Goal: Task Accomplishment & Management: Use online tool/utility

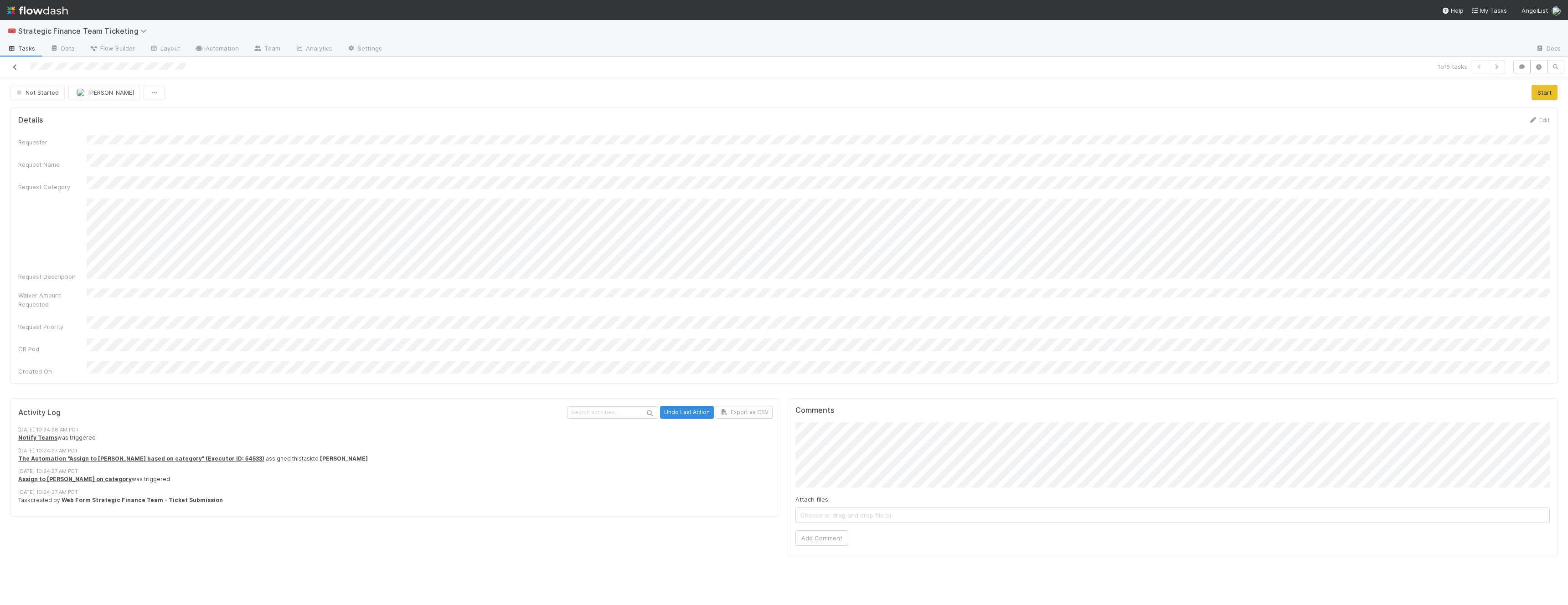
click at [13, 70] on icon at bounding box center [15, 68] width 9 height 6
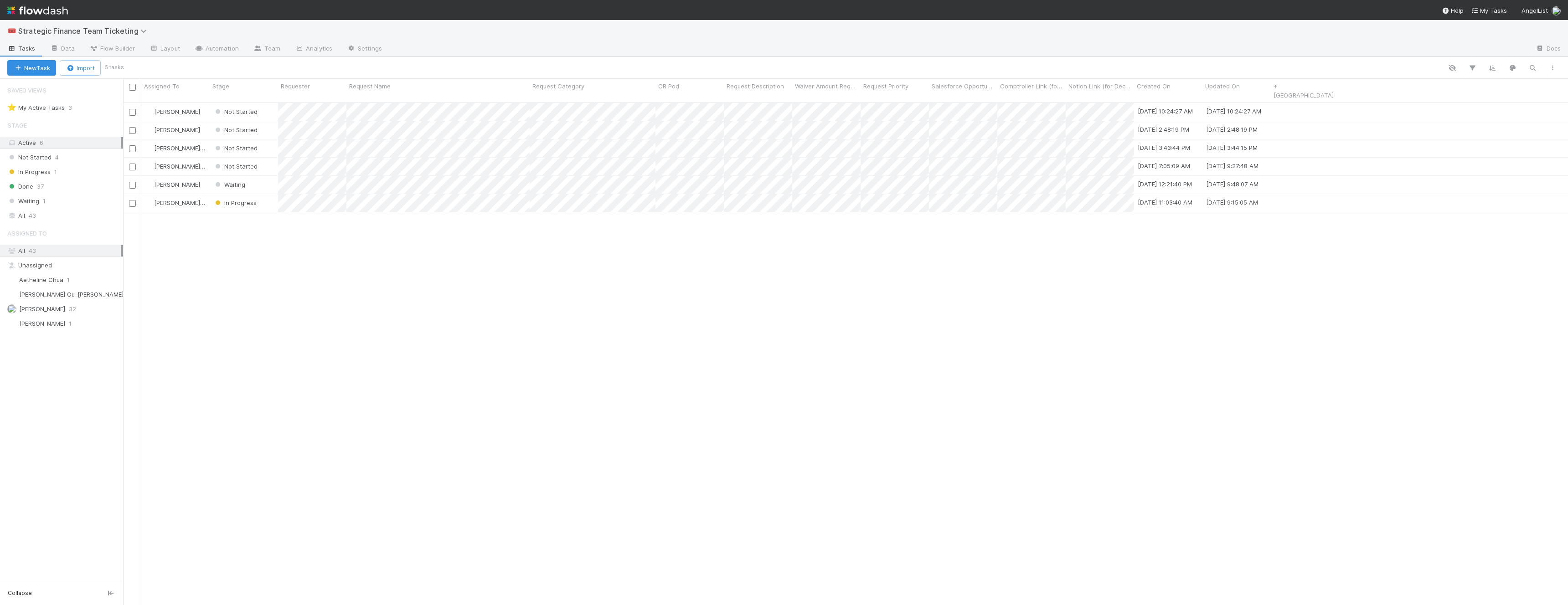
scroll to position [511, 1445]
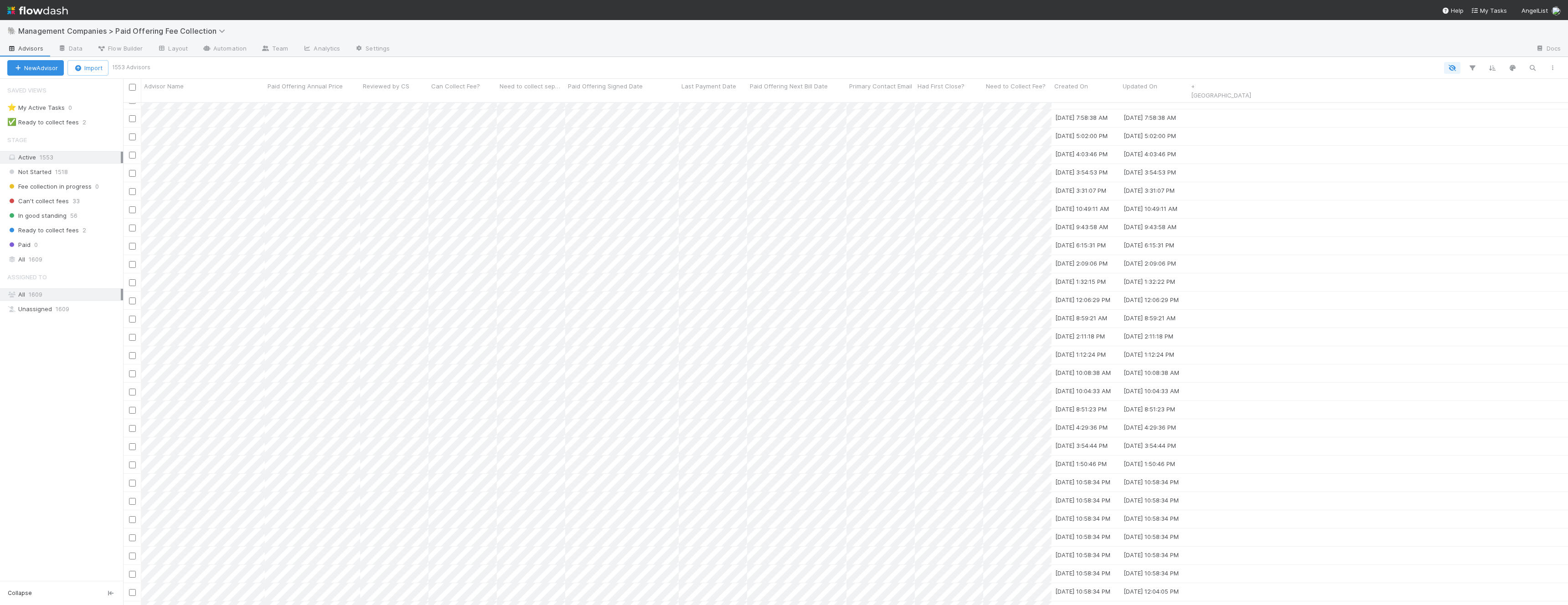
scroll to position [1469, 0]
click at [43, 214] on span "In good standing" at bounding box center [37, 215] width 59 height 12
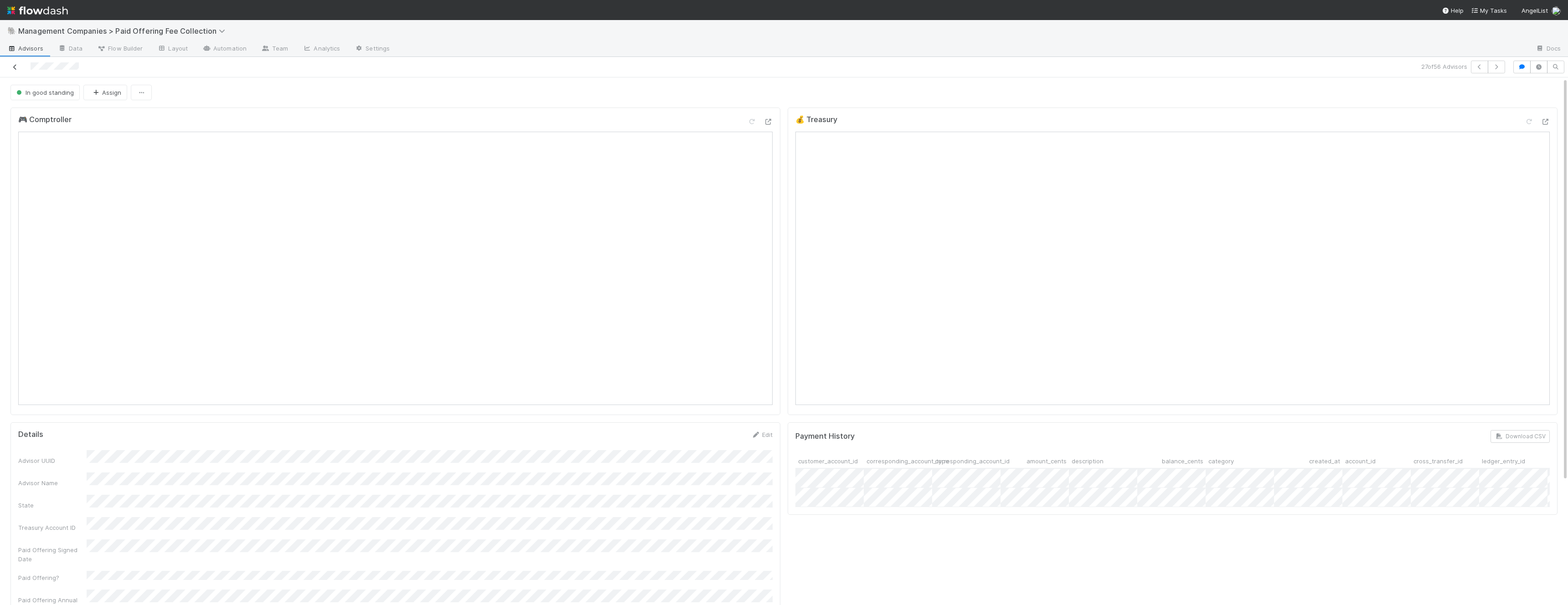
click at [19, 68] on icon at bounding box center [15, 68] width 9 height 6
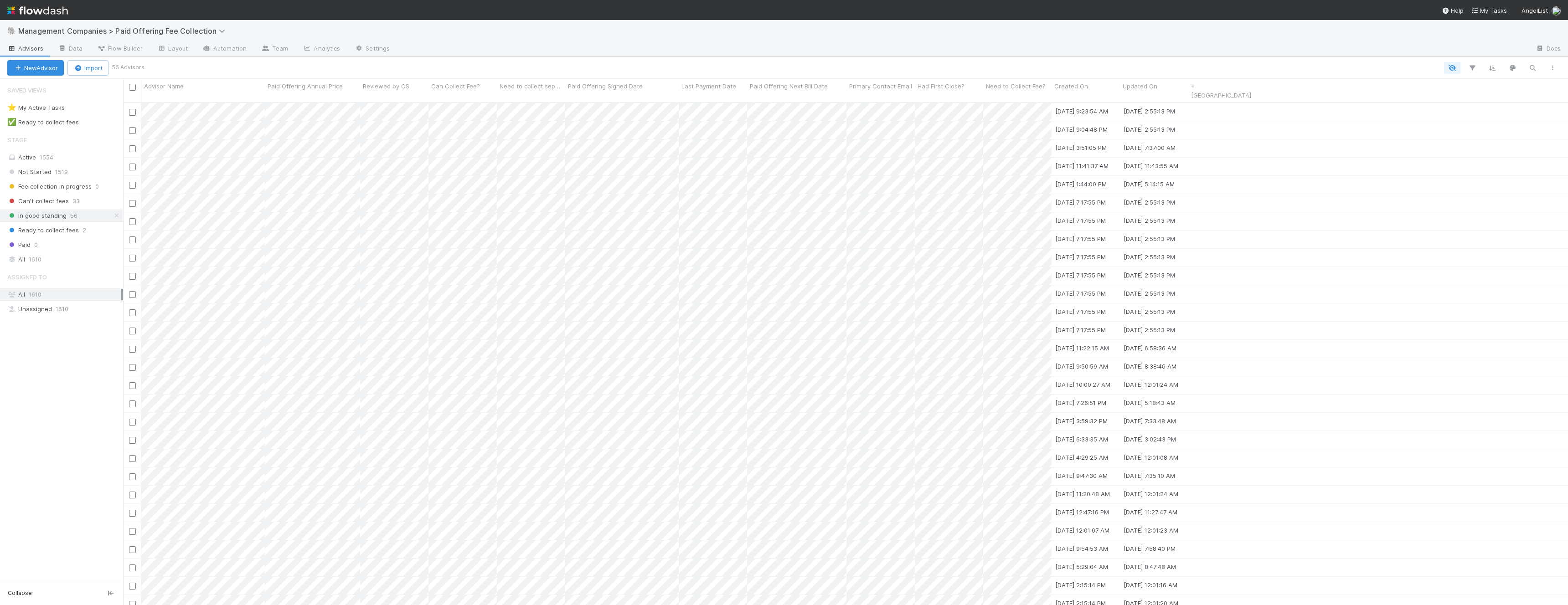
scroll to position [511, 1445]
click at [24, 220] on span "In good standing" at bounding box center [37, 215] width 59 height 12
click at [1474, 68] on icon "button" at bounding box center [1472, 68] width 9 height 8
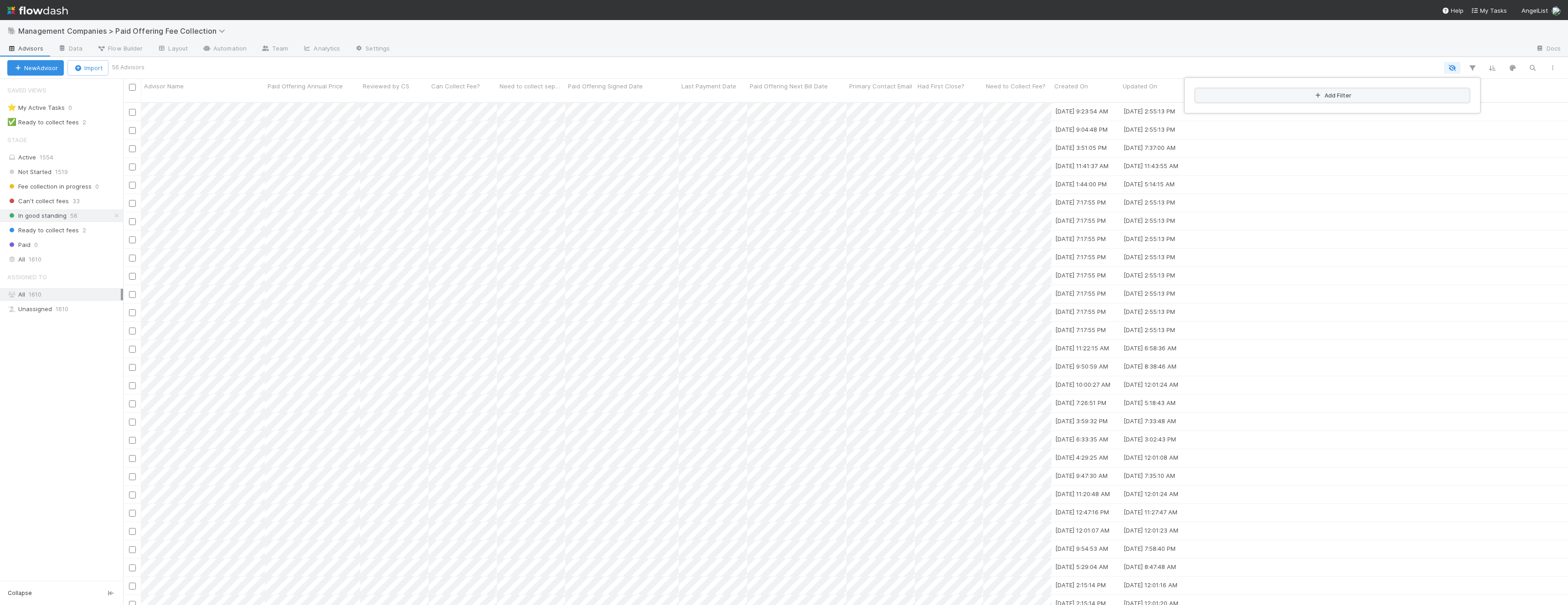
click at [1414, 100] on button "Add Filter" at bounding box center [1332, 96] width 273 height 13
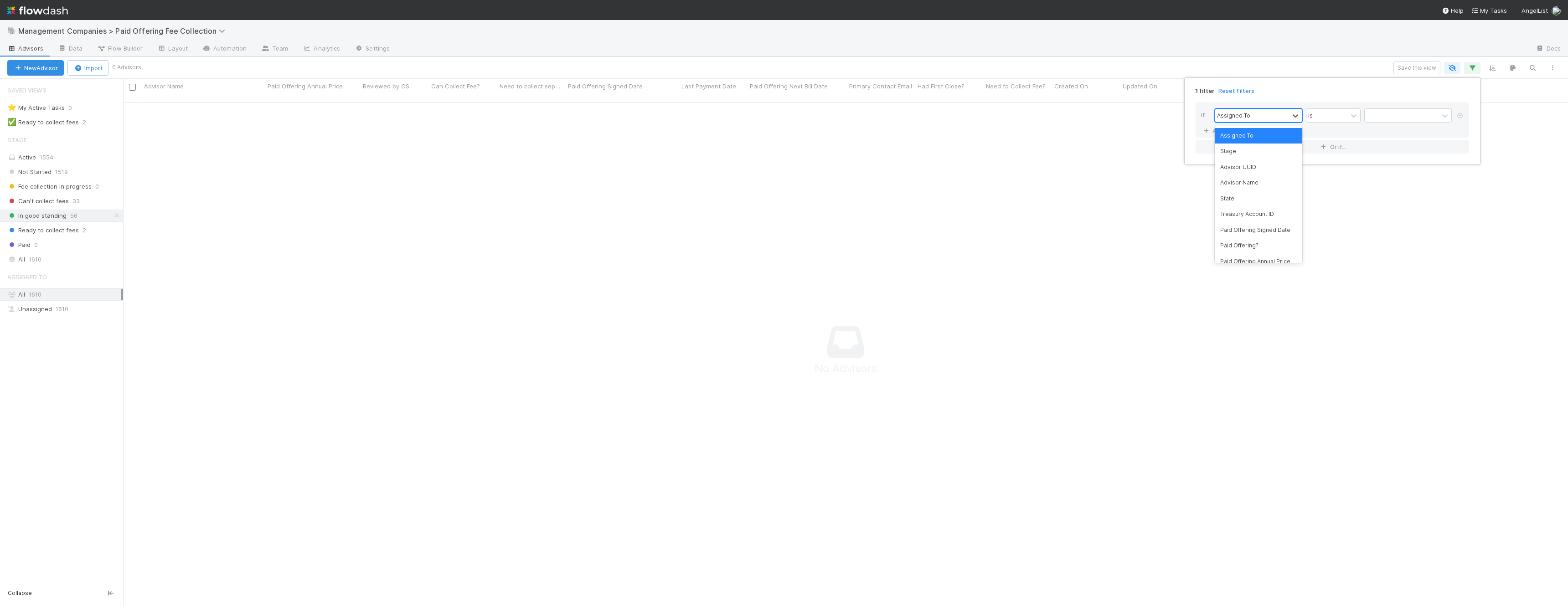
click at [1270, 116] on div "Assigned To" at bounding box center [1251, 116] width 74 height 13
type input "st"
click at [1245, 149] on div "State" at bounding box center [1259, 151] width 88 height 15
click at [1397, 122] on div "option State, selected. 0 results available. Select is focused ,type to refine …" at bounding box center [1335, 116] width 240 height 16
click at [1332, 120] on div "contains" at bounding box center [1326, 116] width 41 height 13
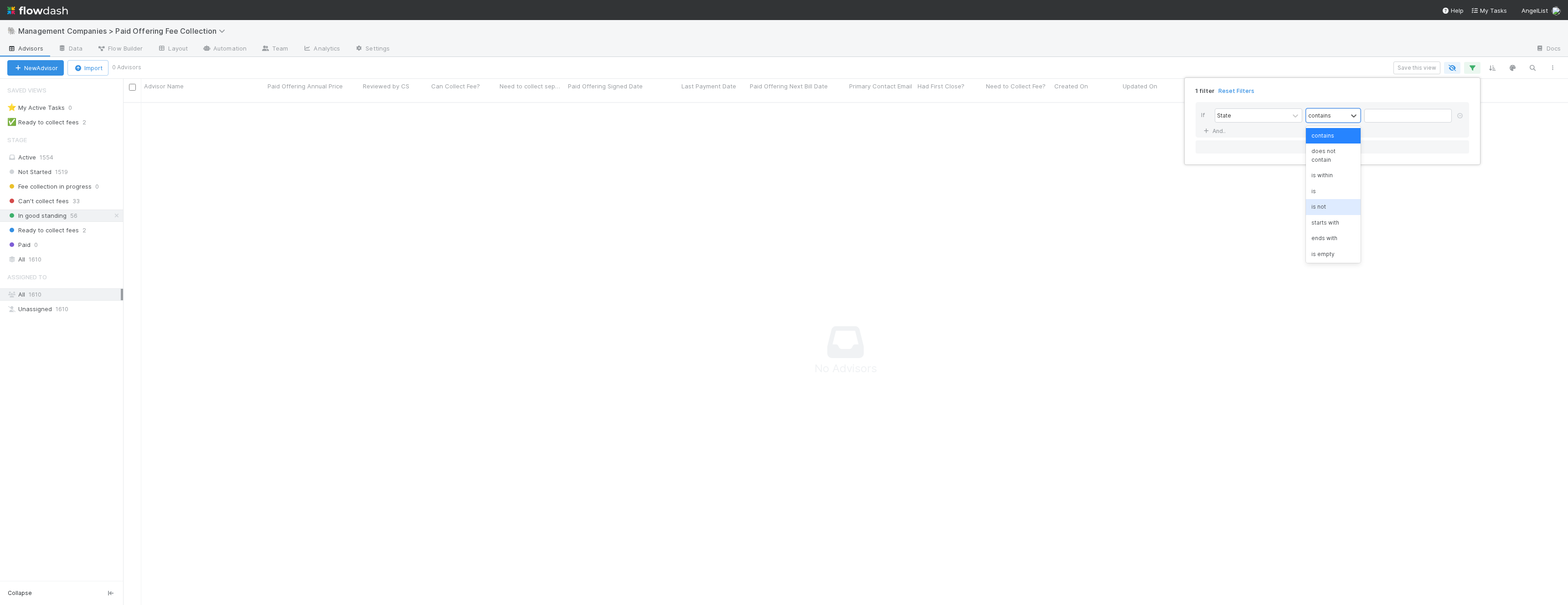
click at [1323, 199] on div "is not" at bounding box center [1333, 206] width 55 height 15
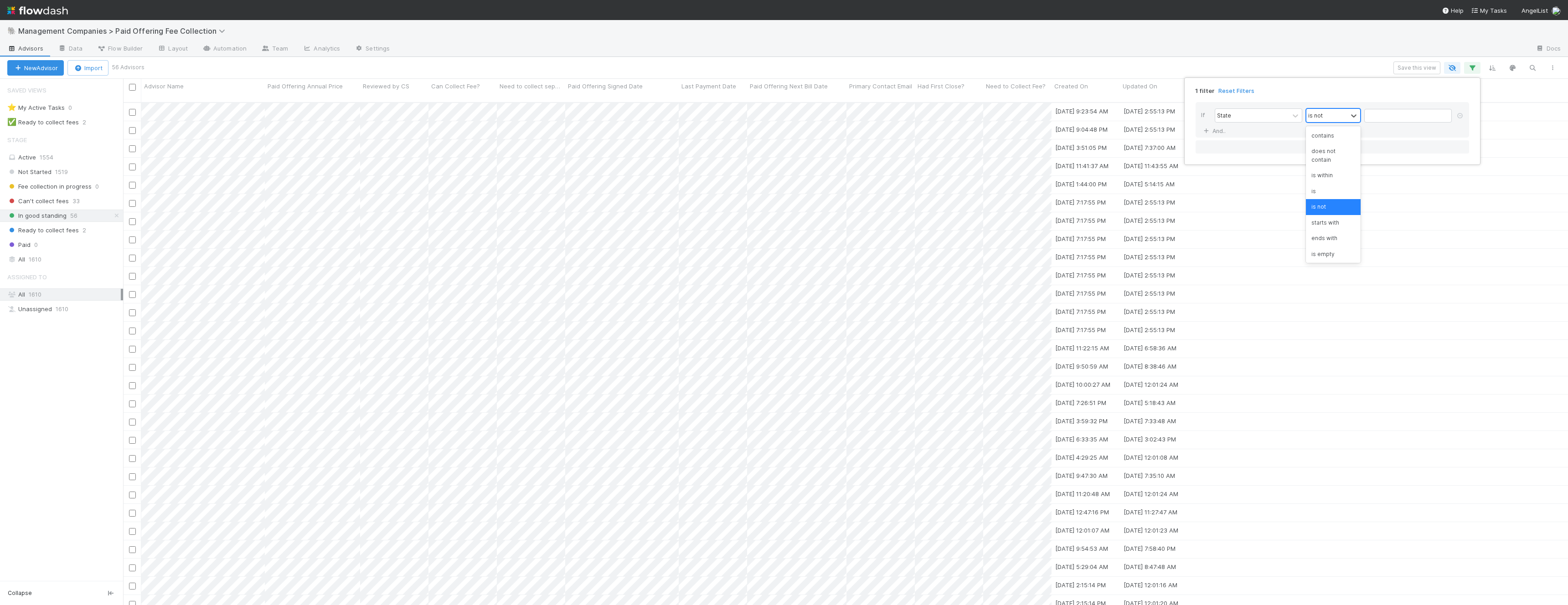
click at [1343, 116] on div "is not" at bounding box center [1326, 116] width 41 height 13
click at [1329, 184] on div "is" at bounding box center [1333, 191] width 55 height 15
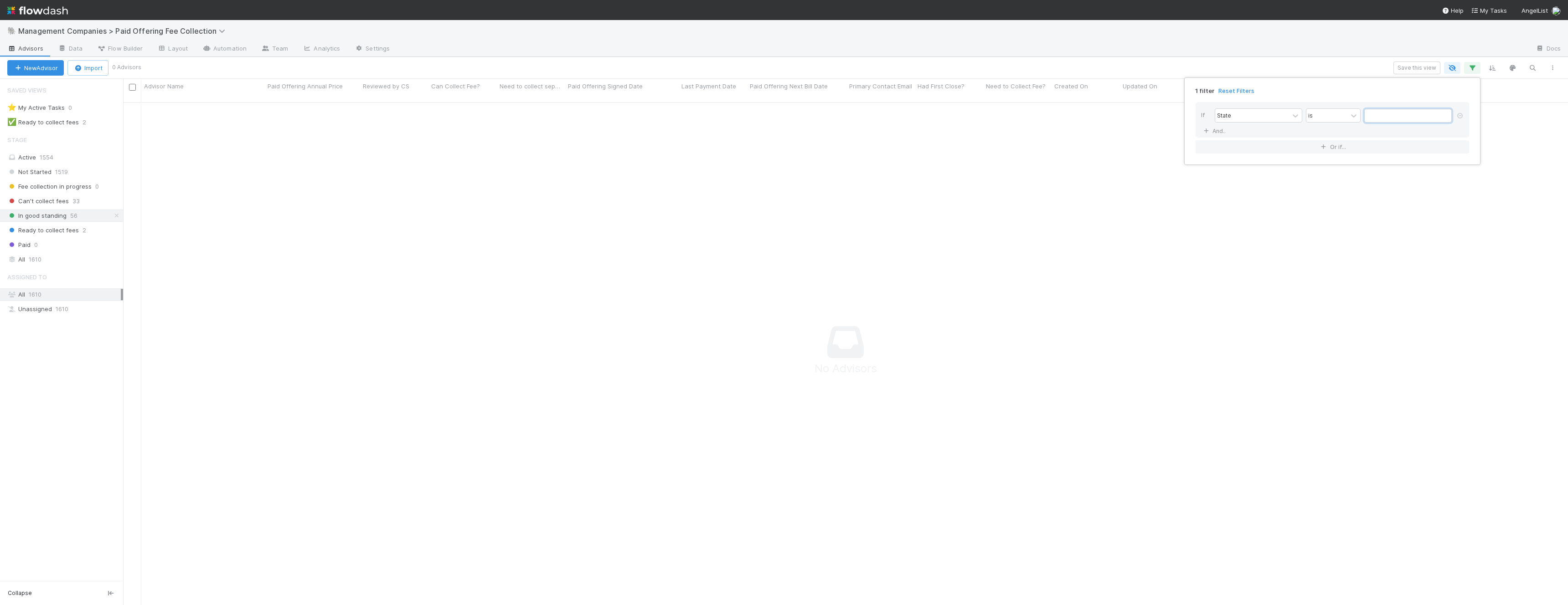
click at [1388, 117] on input "text" at bounding box center [1408, 116] width 88 height 13
type input "active"
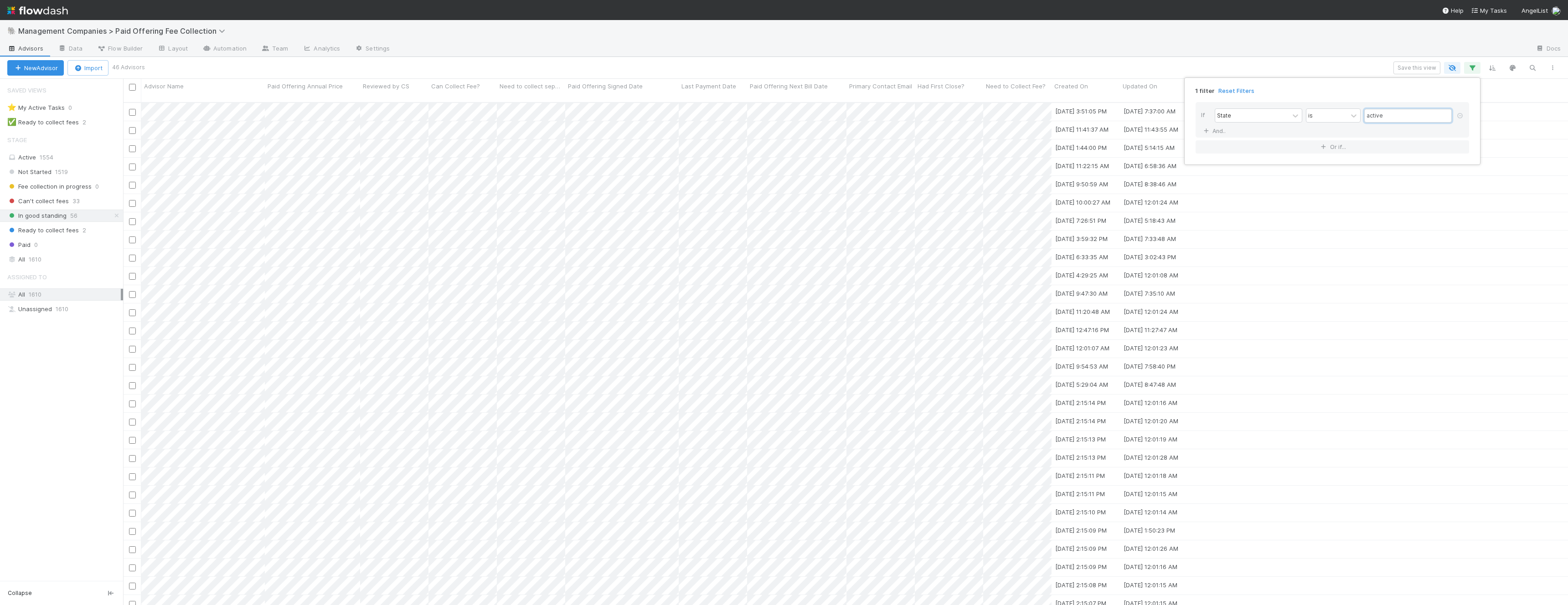
scroll to position [511, 1445]
click at [1098, 67] on div "1 filter Reset Filters If State is active And.. Or if..." at bounding box center [784, 302] width 1568 height 605
type input "mute"
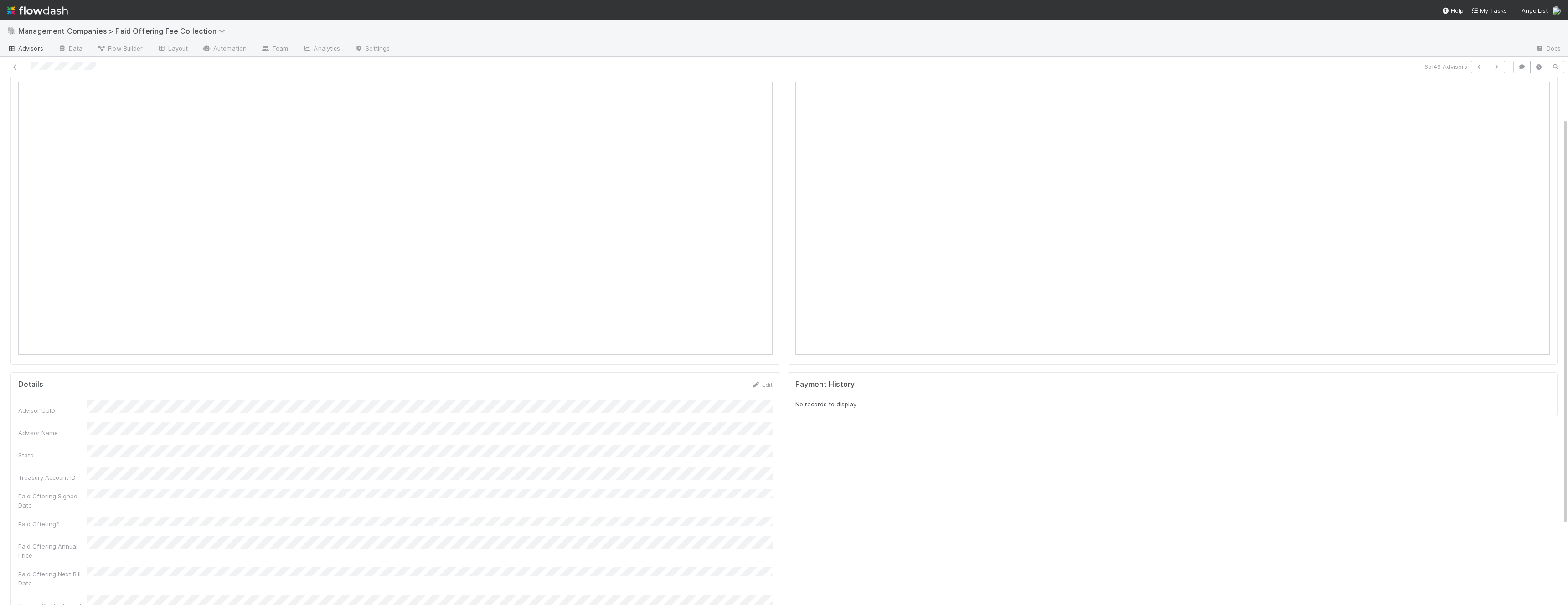
scroll to position [54, 0]
click at [17, 69] on icon at bounding box center [15, 68] width 9 height 6
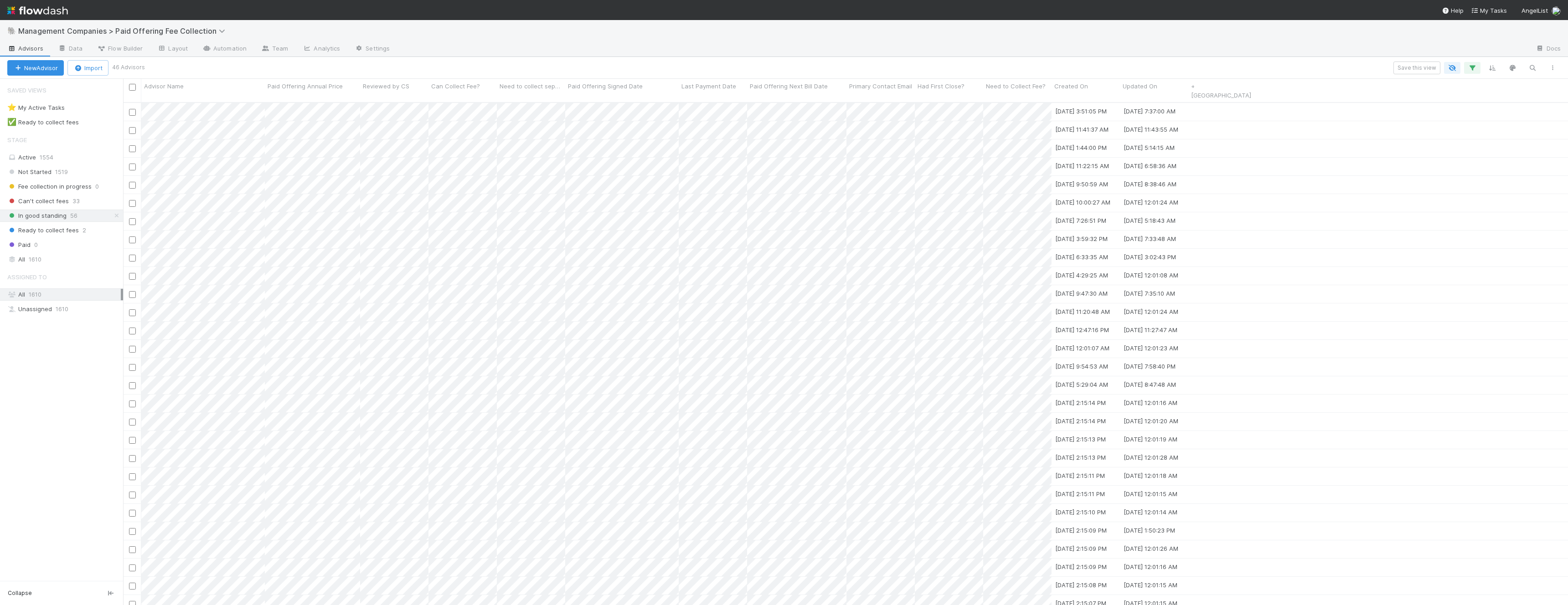
scroll to position [511, 1445]
click at [745, 211] on div at bounding box center [784, 302] width 1568 height 605
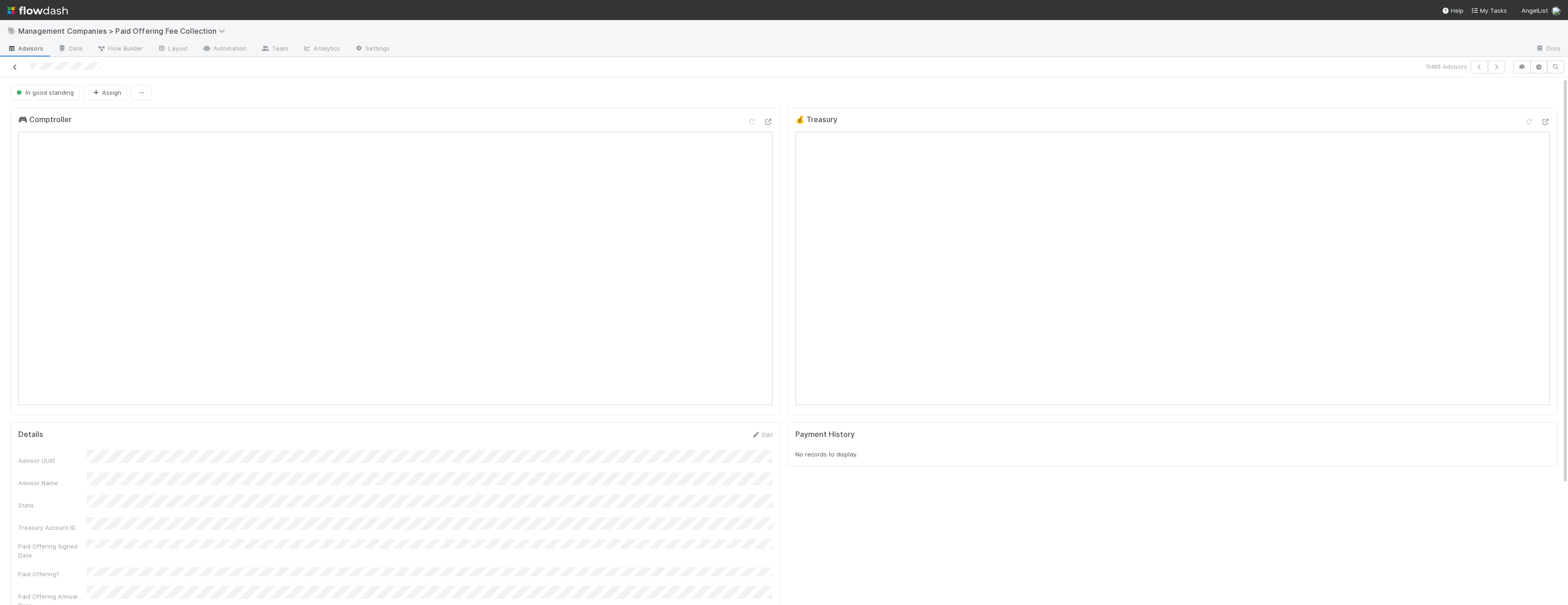
click at [18, 70] on icon at bounding box center [15, 68] width 9 height 6
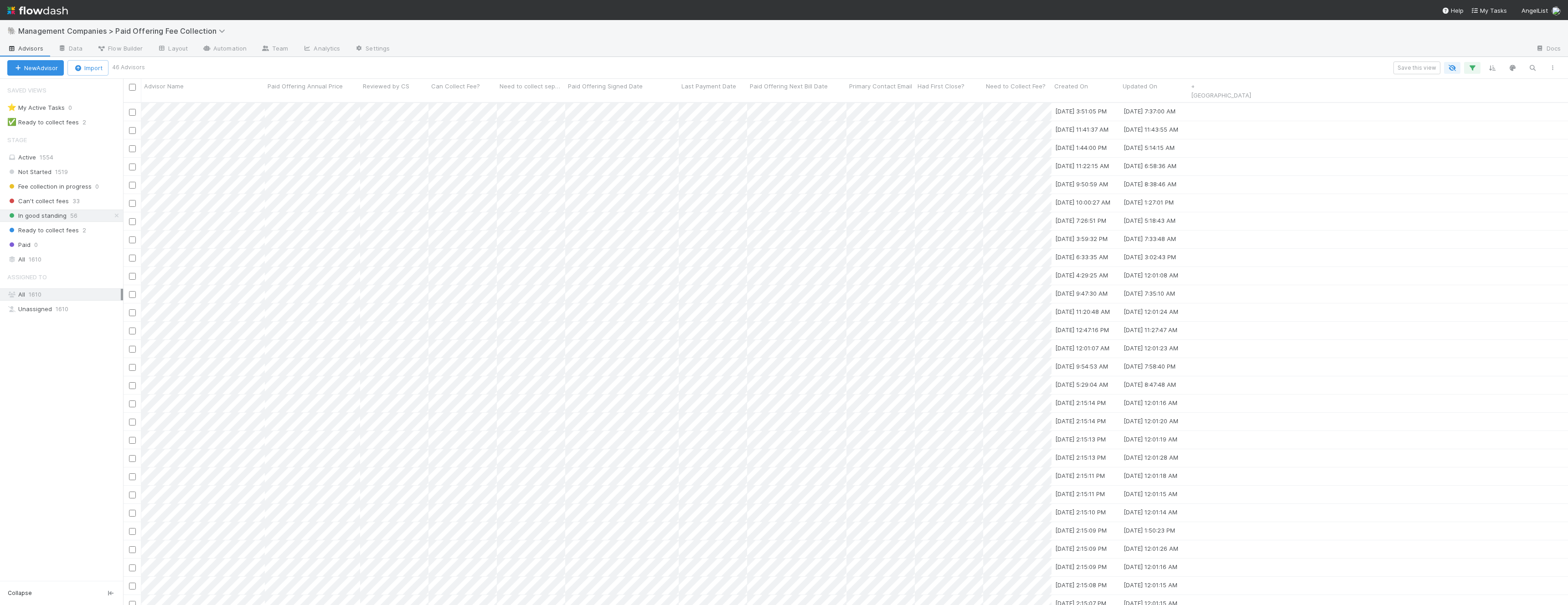
scroll to position [511, 1445]
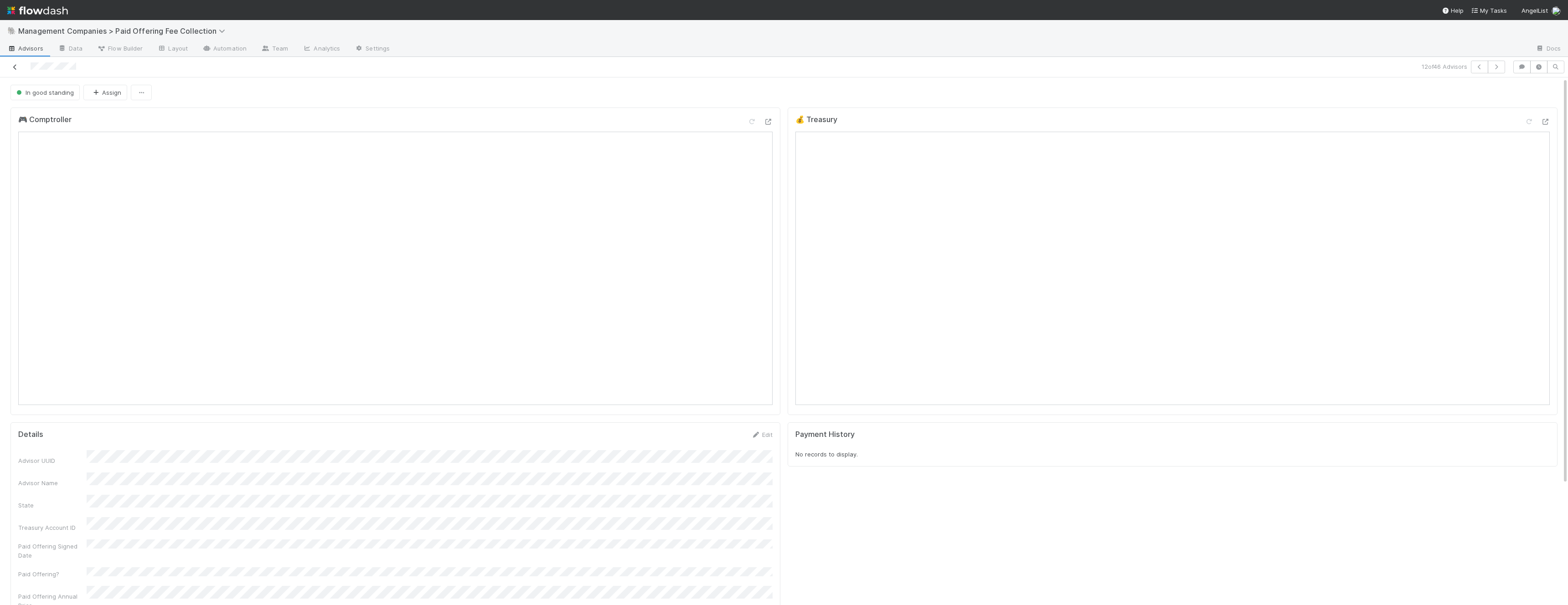
click at [13, 66] on icon at bounding box center [15, 68] width 9 height 6
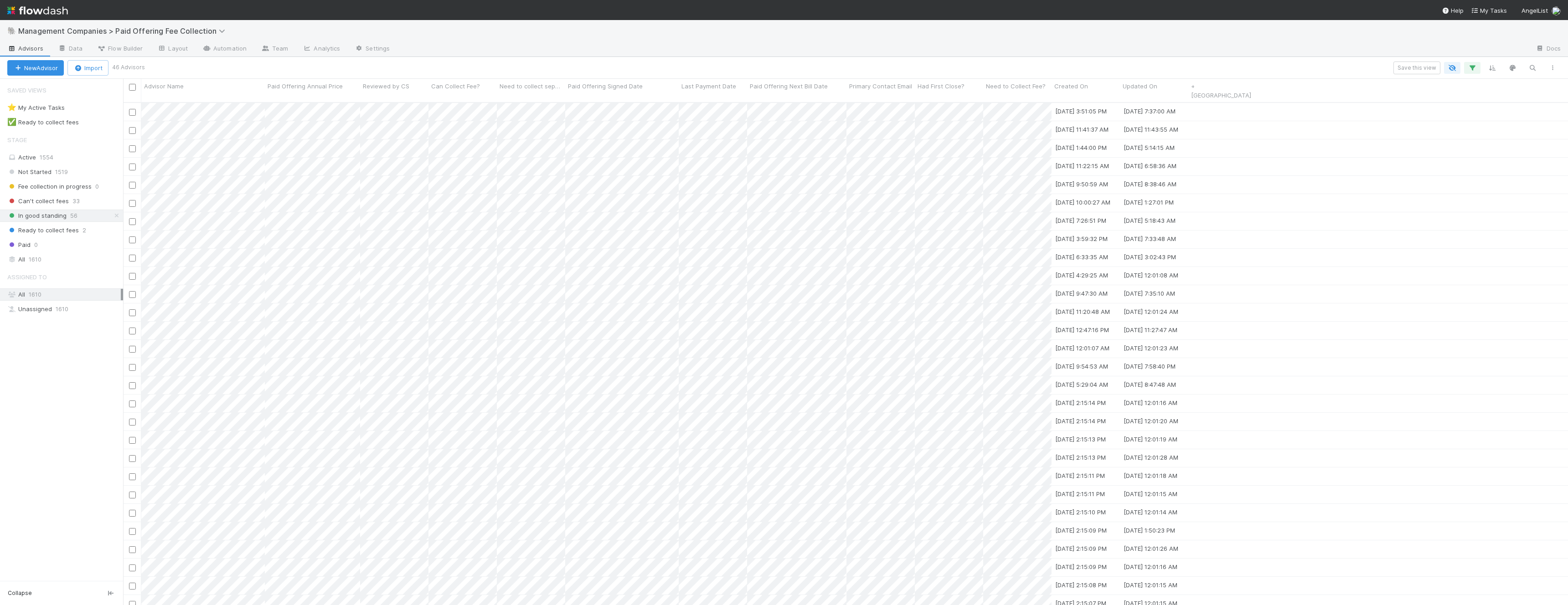
scroll to position [511, 1445]
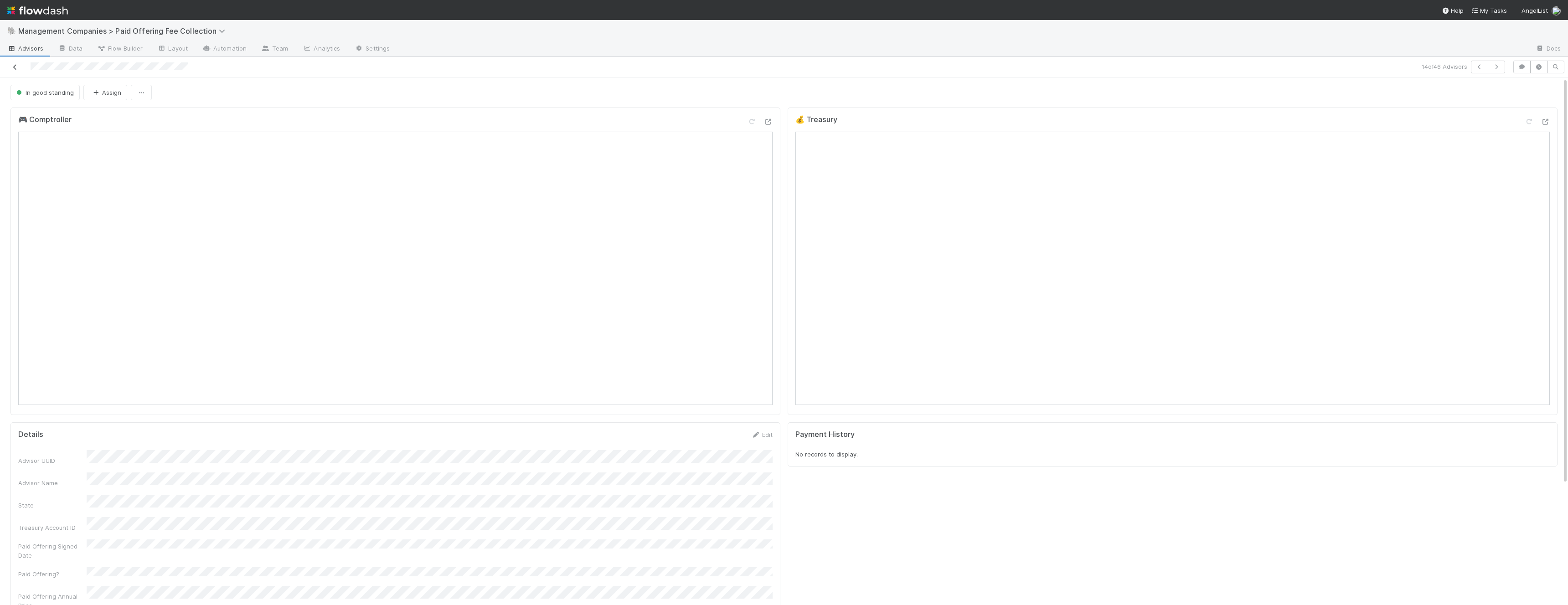
click at [16, 65] on icon at bounding box center [15, 68] width 9 height 6
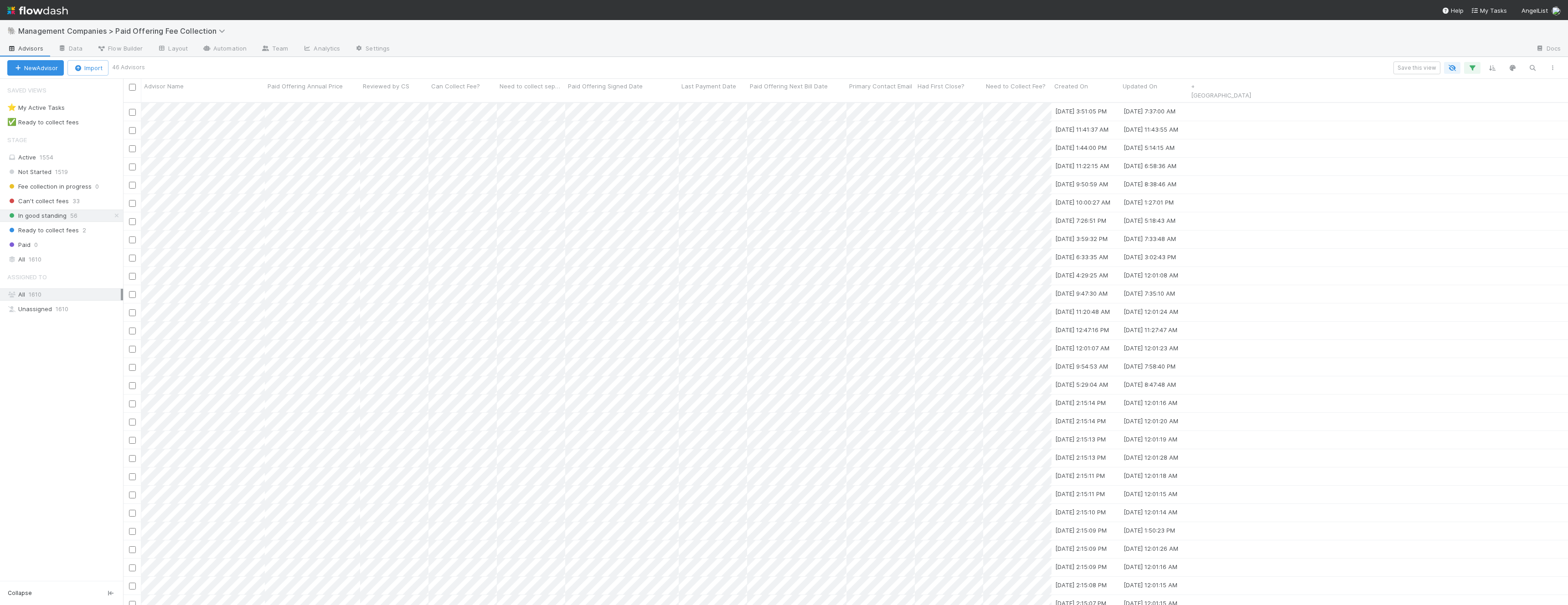
scroll to position [511, 1445]
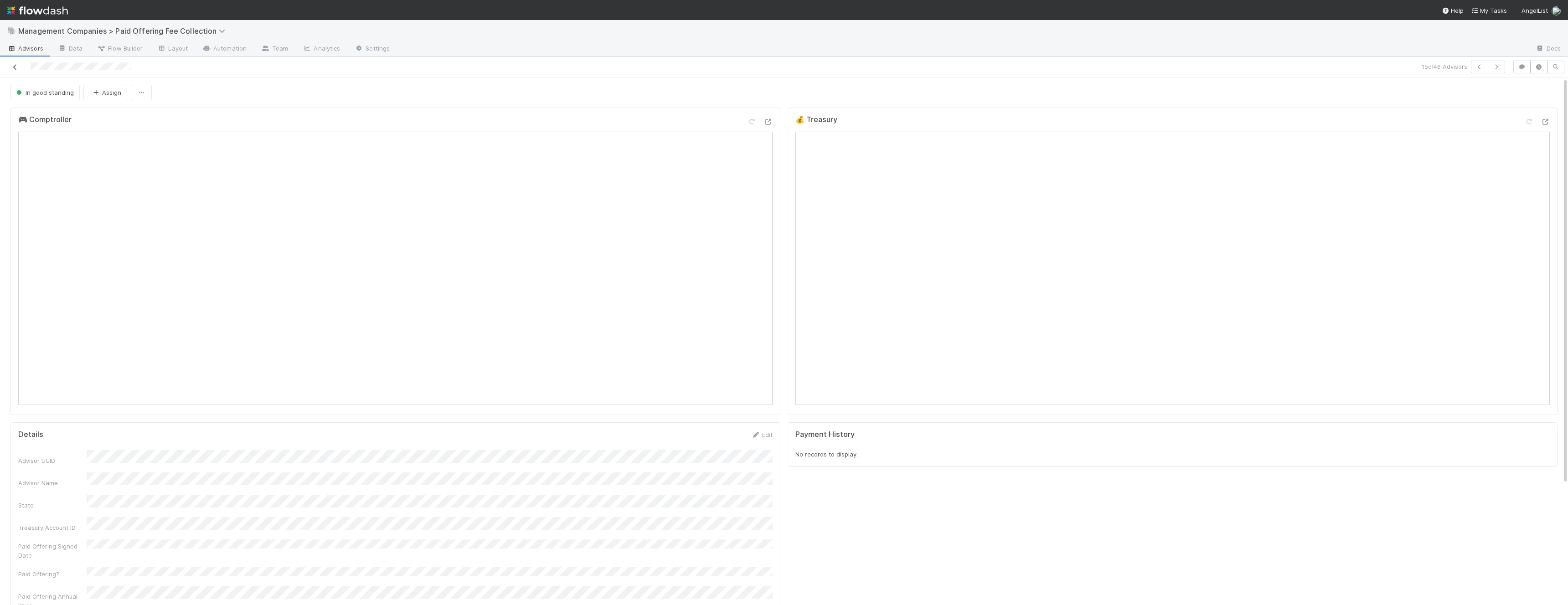
click at [16, 65] on icon at bounding box center [15, 68] width 9 height 6
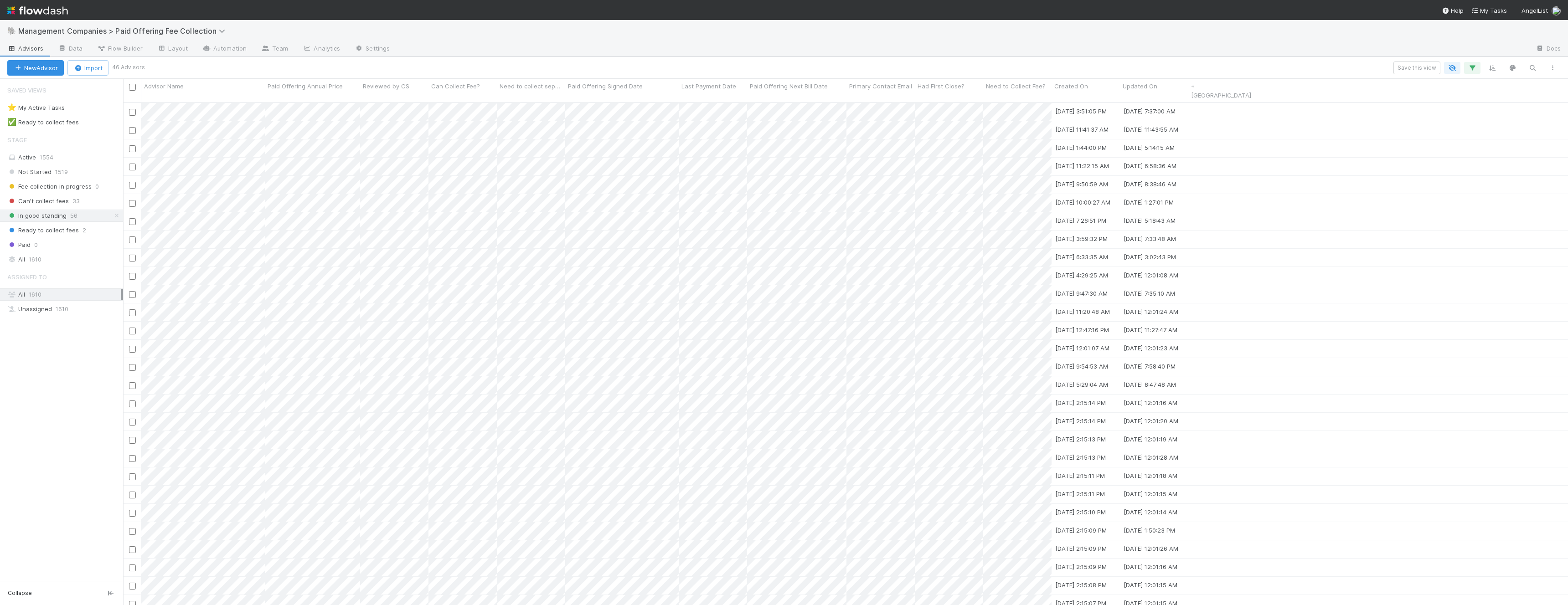
scroll to position [511, 1445]
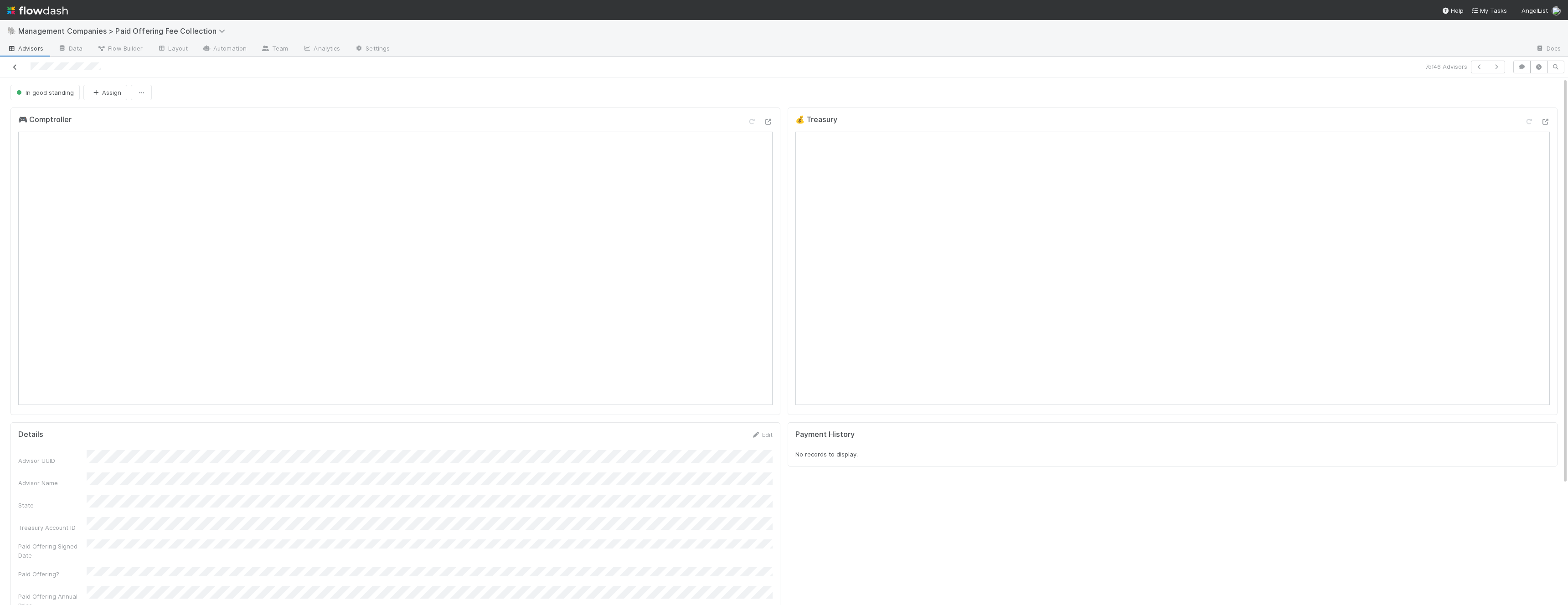
click at [19, 71] on link at bounding box center [15, 67] width 9 height 9
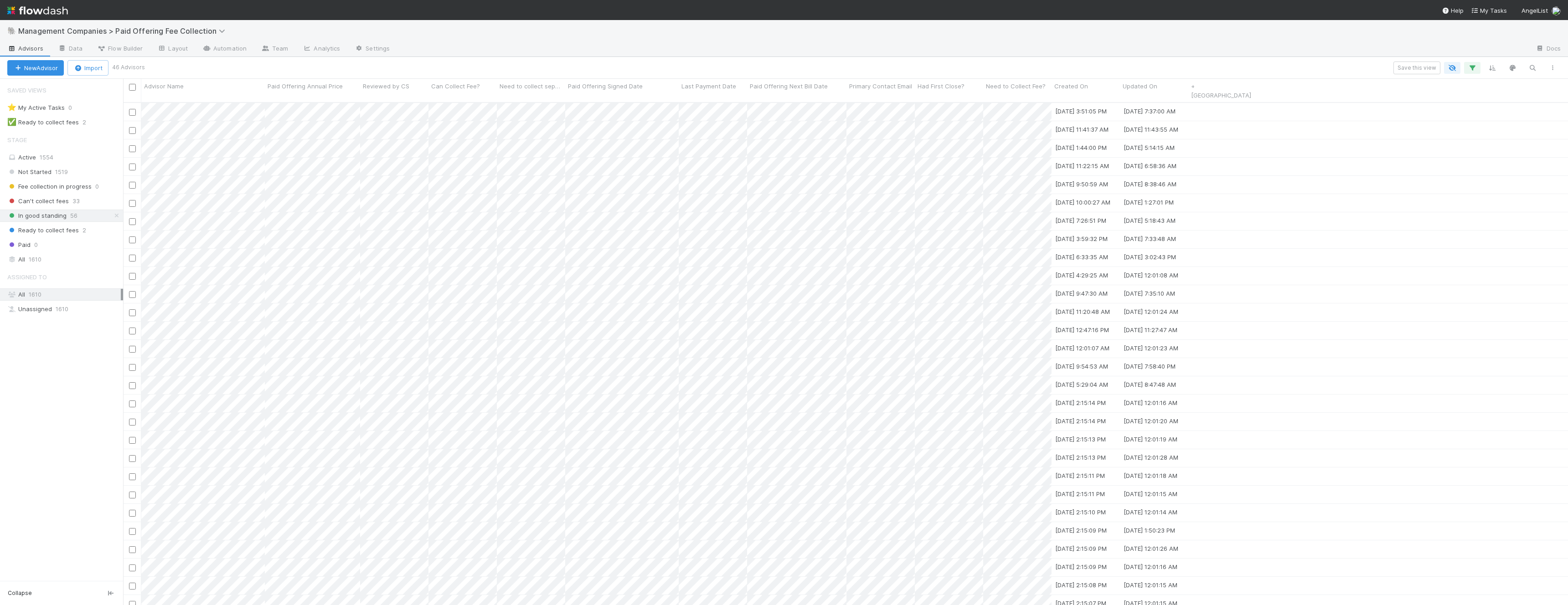
scroll to position [511, 1445]
